Goal: Task Accomplishment & Management: Manage account settings

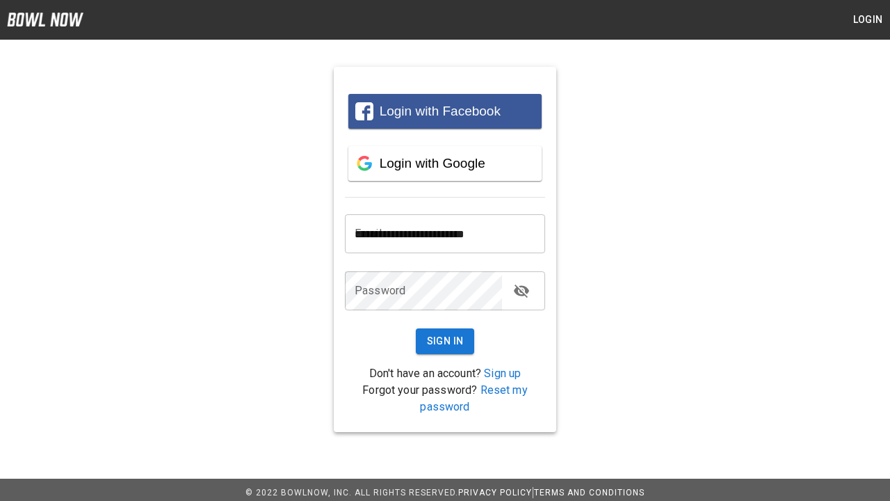
type input "**********"
click at [445, 341] on button "Sign In" at bounding box center [445, 341] width 59 height 26
